Goal: Check status: Check status

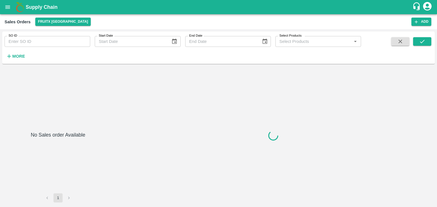
type input "578085"
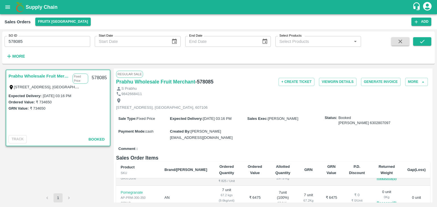
scroll to position [137, 0]
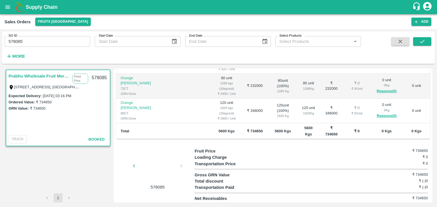
click at [152, 162] on div at bounding box center [157, 168] width 43 height 30
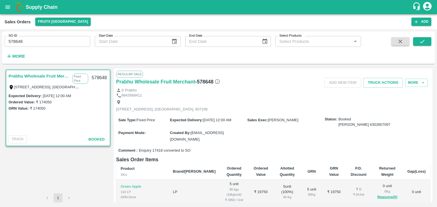
scroll to position [139, 0]
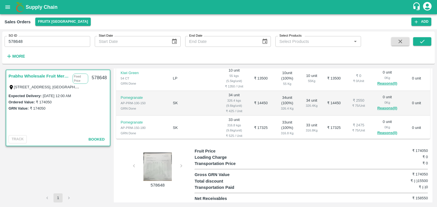
click at [165, 165] on div at bounding box center [157, 167] width 43 height 28
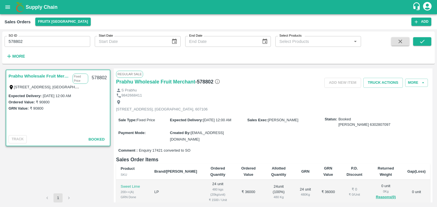
scroll to position [131, 0]
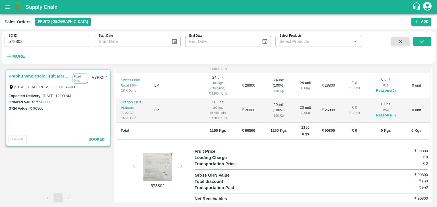
click at [160, 158] on div at bounding box center [157, 167] width 43 height 28
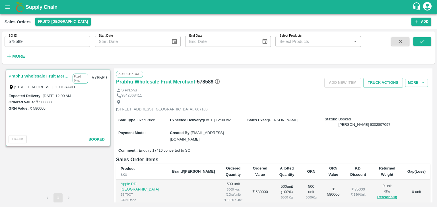
scroll to position [82, 0]
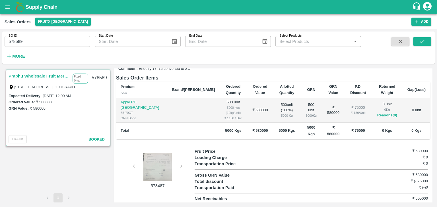
click at [160, 154] on div at bounding box center [157, 167] width 43 height 28
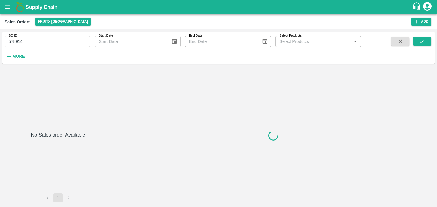
type input "578914"
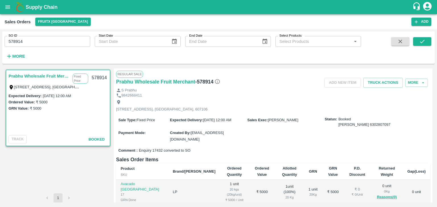
scroll to position [82, 0]
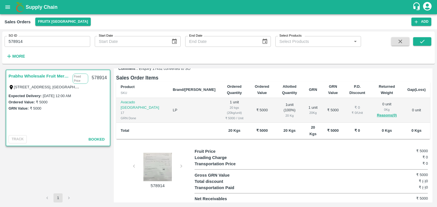
click at [156, 158] on div at bounding box center [157, 167] width 43 height 28
